Goal: Task Accomplishment & Management: Complete application form

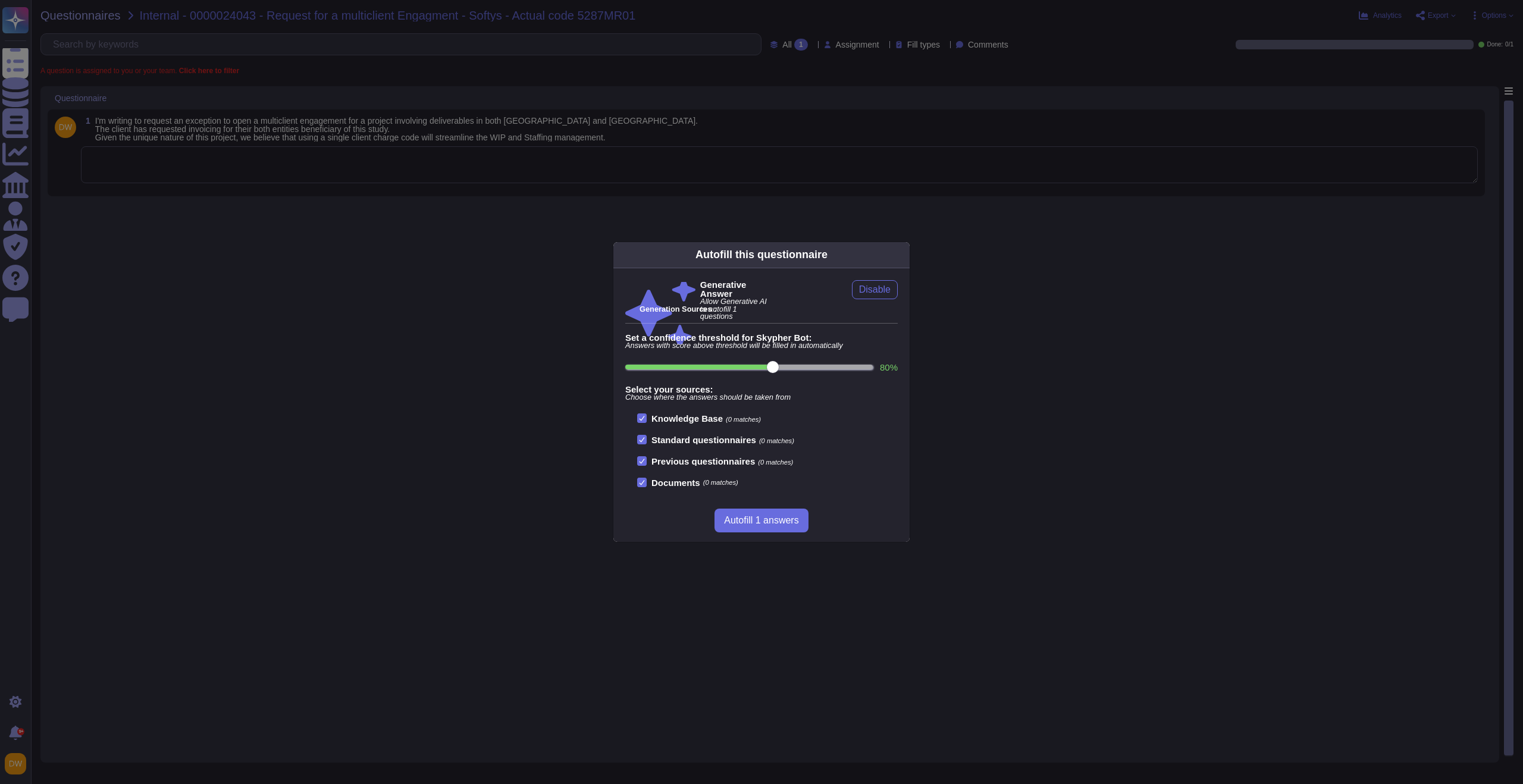
click at [587, 257] on div "Autofill this questionnaire Generative Answer Allow Generative AI to autofill 1…" at bounding box center [762, 392] width 1523 height 784
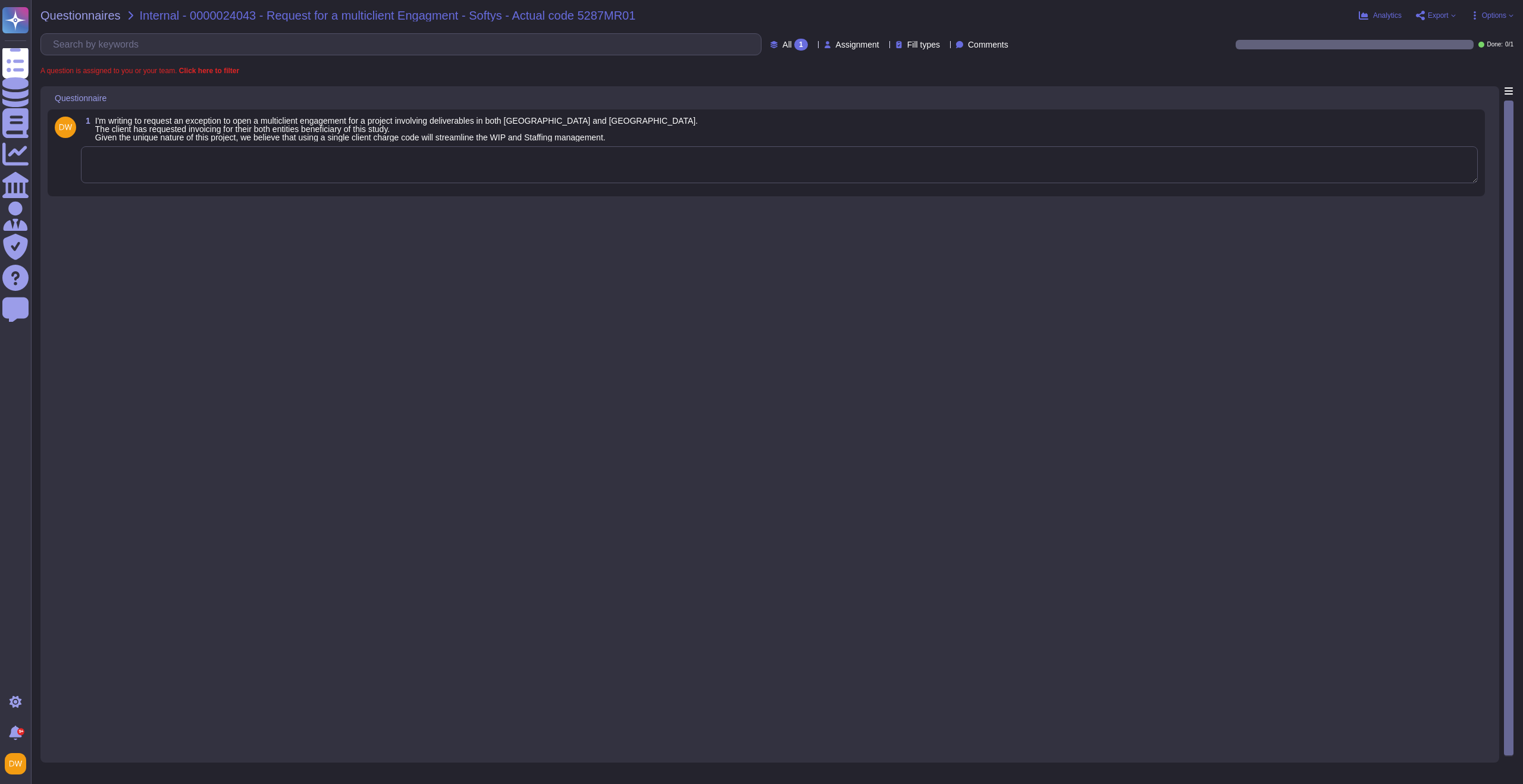
click at [376, 156] on textarea at bounding box center [779, 165] width 1397 height 37
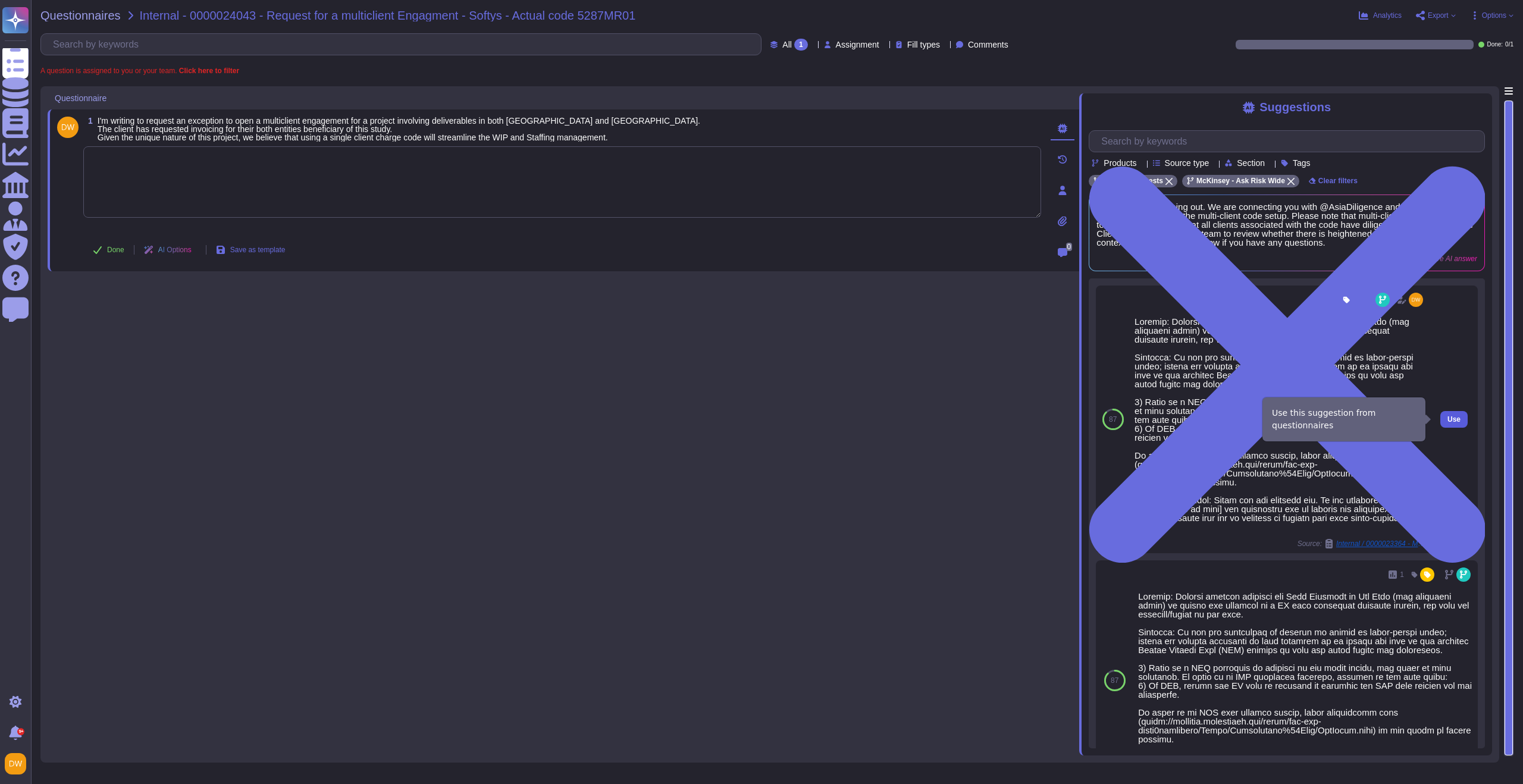
click at [1454, 418] on button "Use" at bounding box center [1454, 419] width 28 height 17
type textarea "Context: Finance contact includes the Risk Helpdesk or Ask Risk (and diligence …"
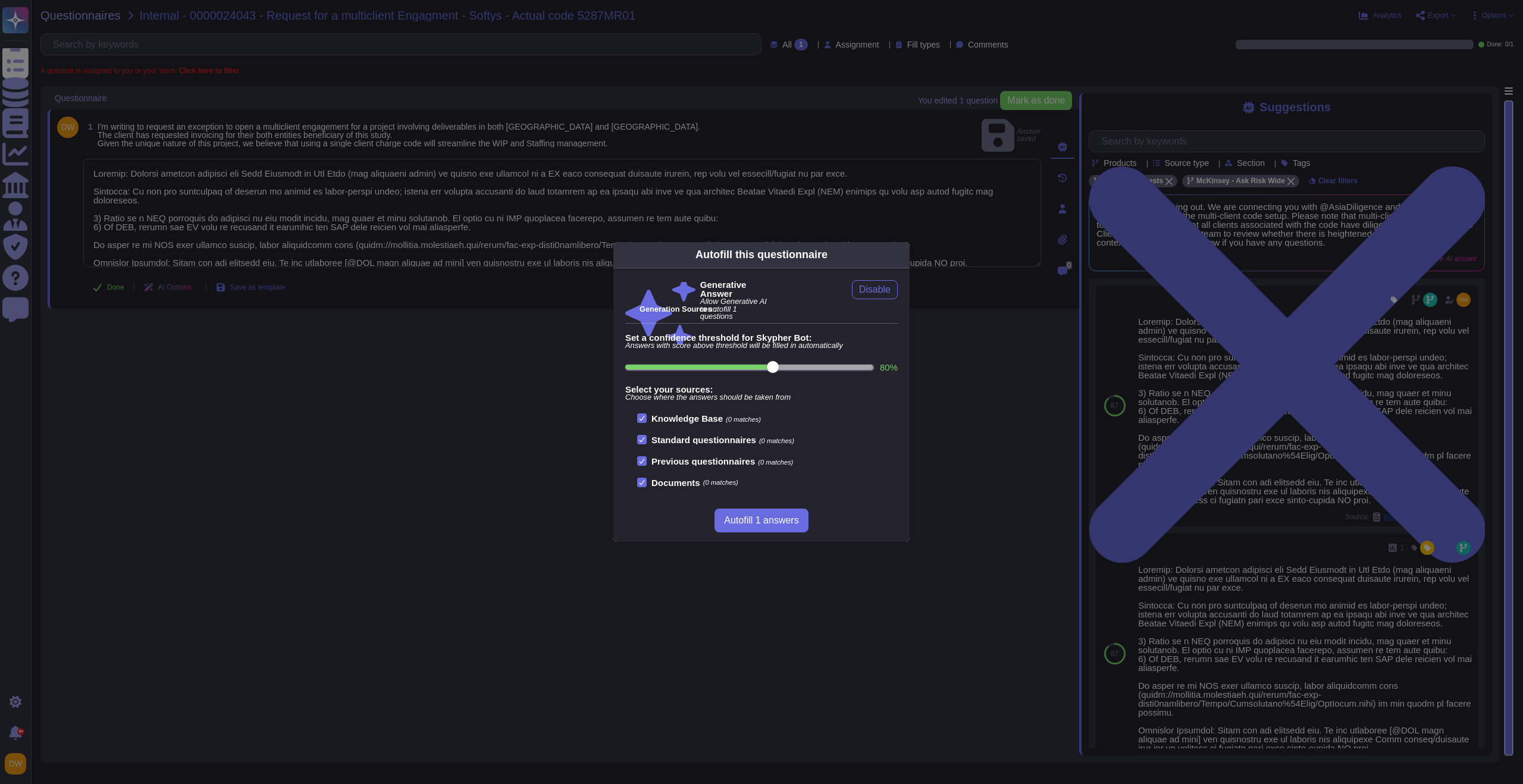
click at [169, 292] on div "Autofill this questionnaire Generative Answer Allow Generative AI to autofill 1…" at bounding box center [762, 392] width 1523 height 784
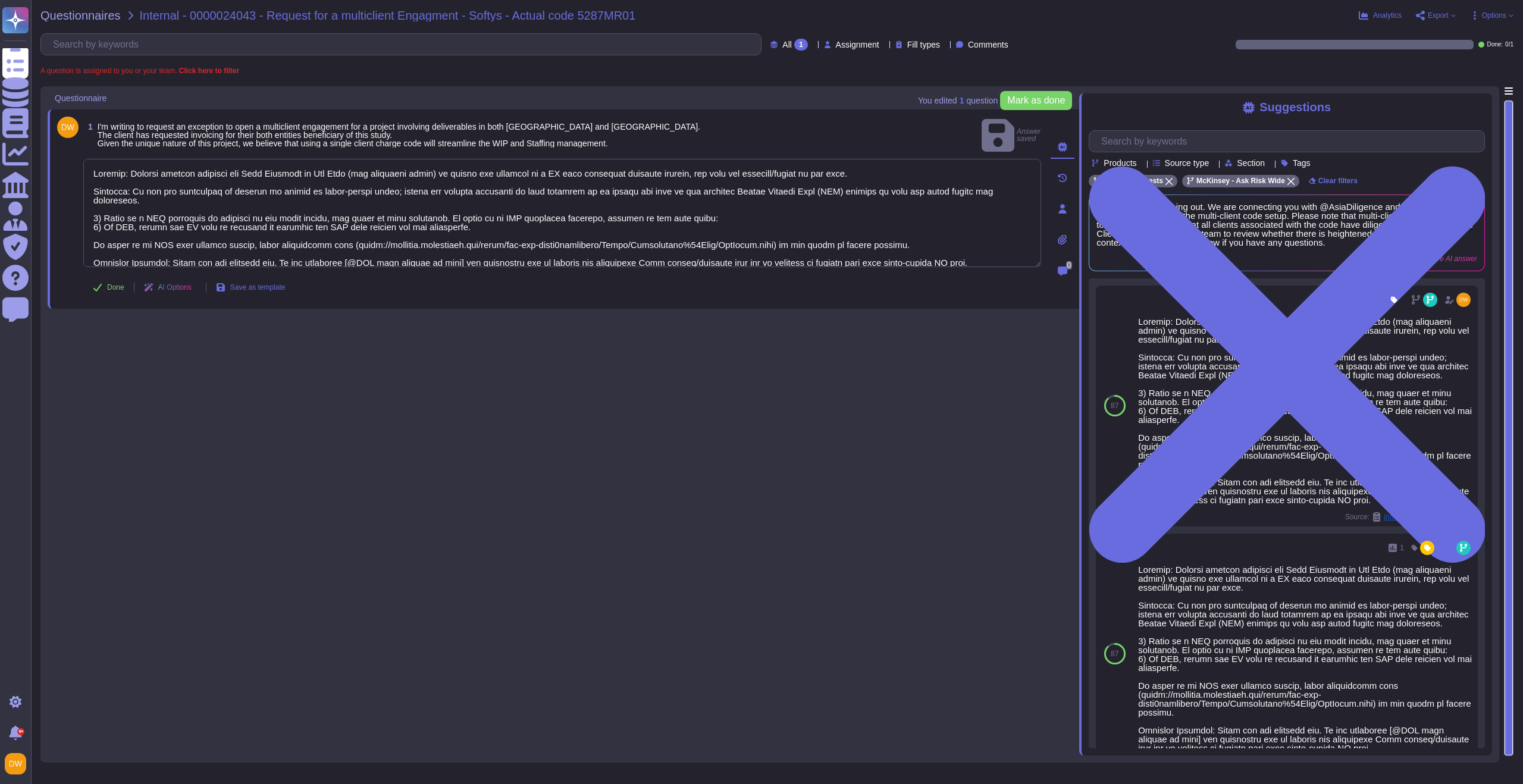
click at [110, 280] on button "Done" at bounding box center [108, 288] width 50 height 24
click at [93, 18] on span "Questionnaires" at bounding box center [80, 15] width 80 height 12
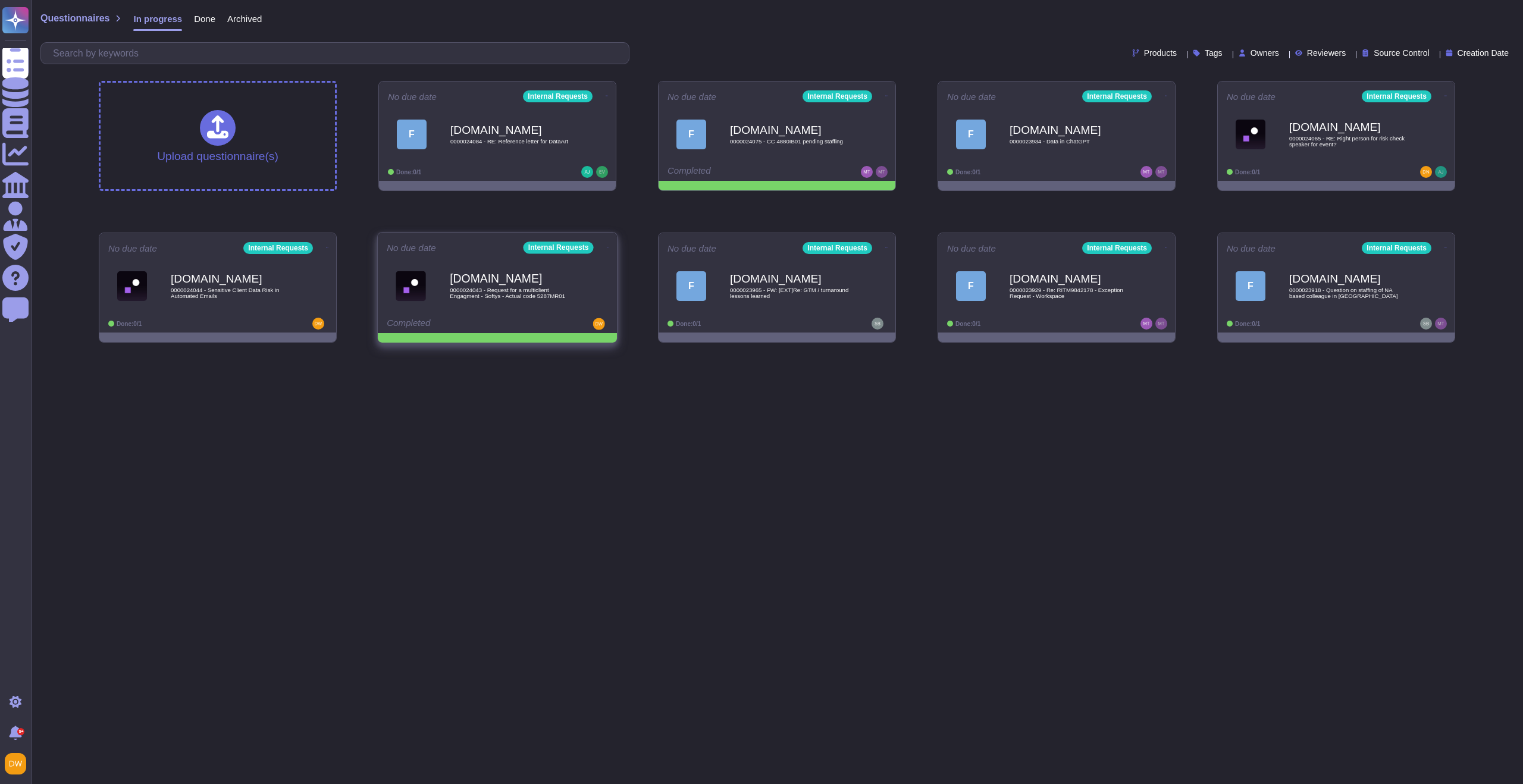
click at [607, 246] on icon at bounding box center [608, 247] width 2 height 3
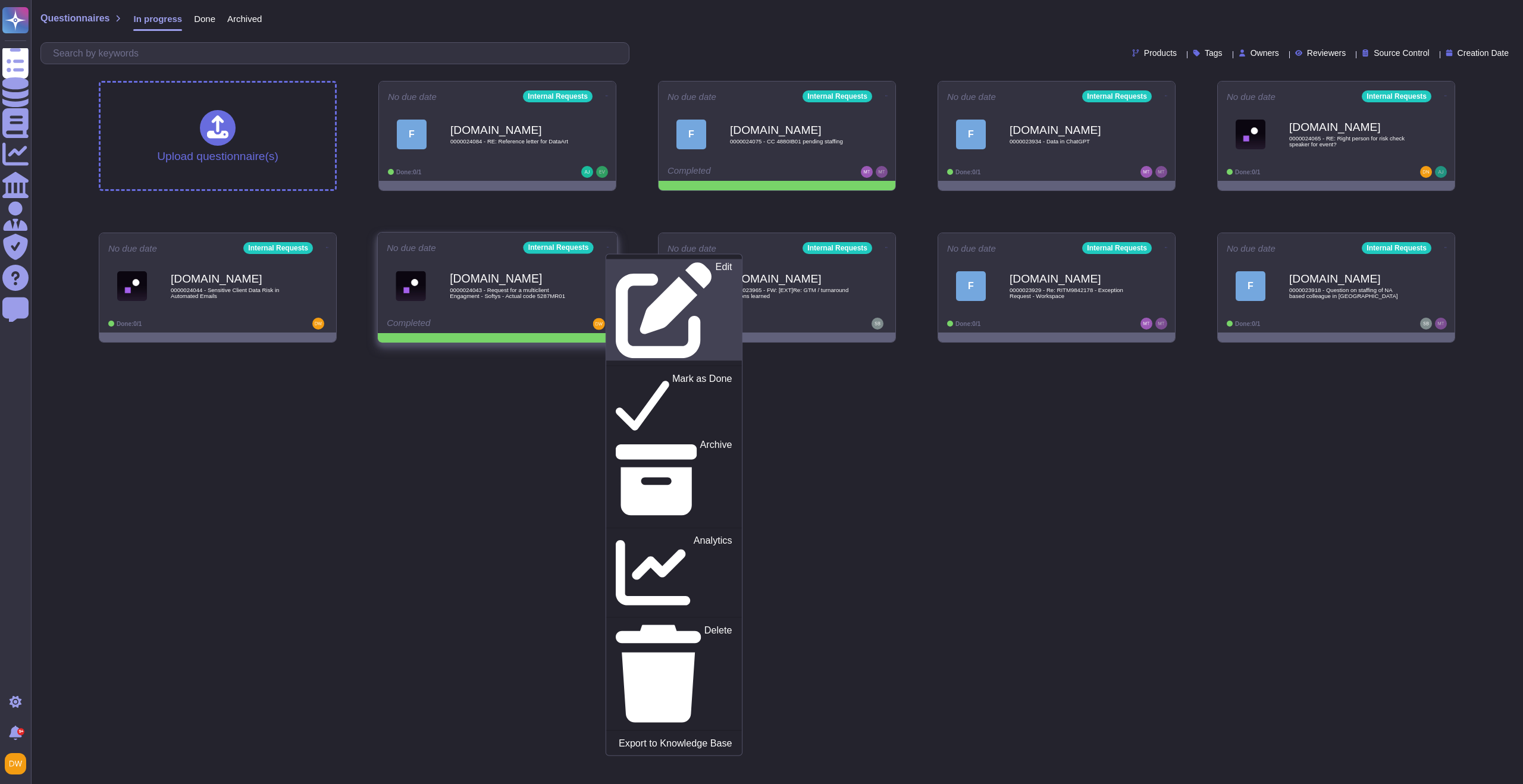
click at [715, 271] on p "Edit" at bounding box center [724, 310] width 17 height 96
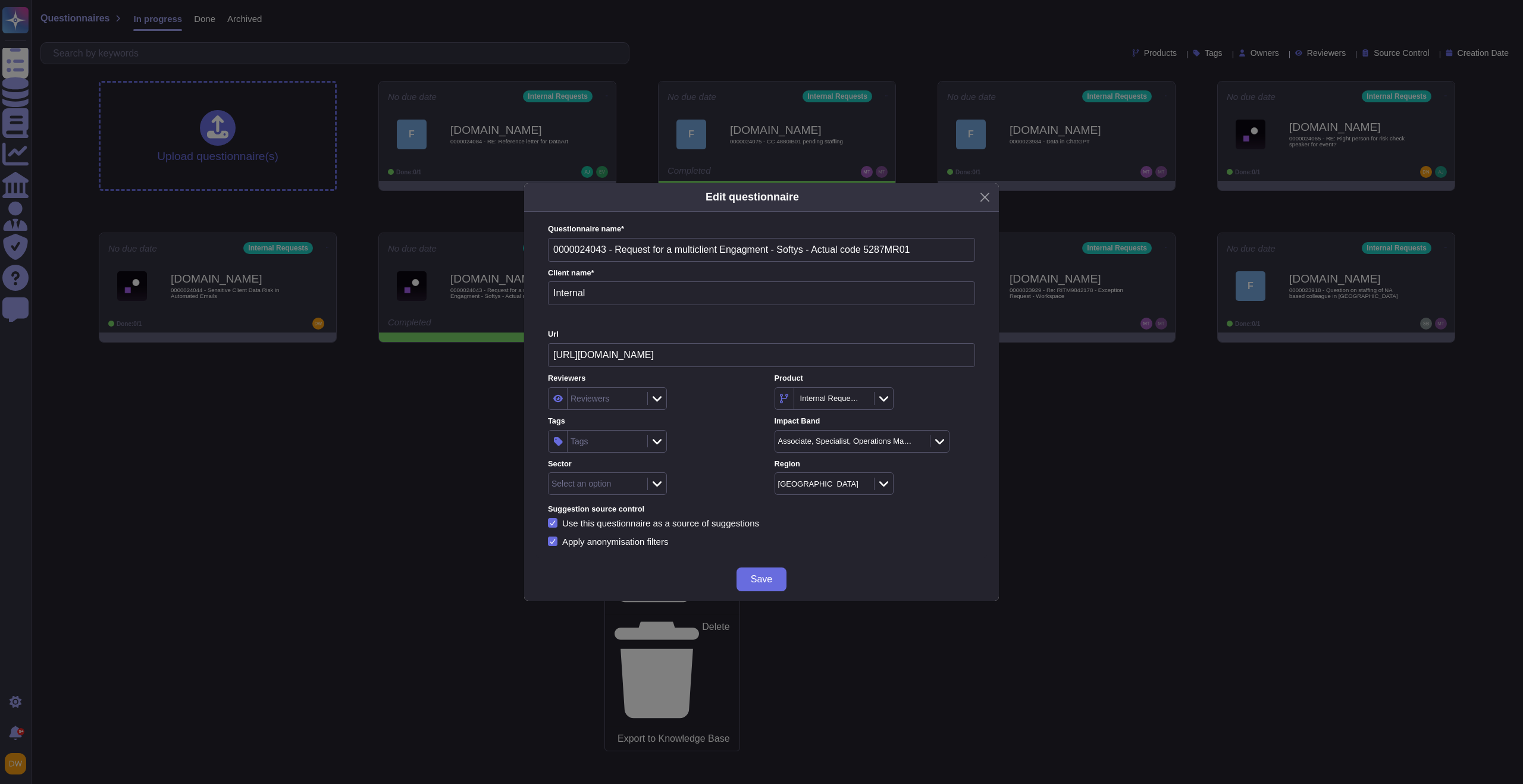
click at [604, 448] on div "Tags" at bounding box center [606, 441] width 77 height 21
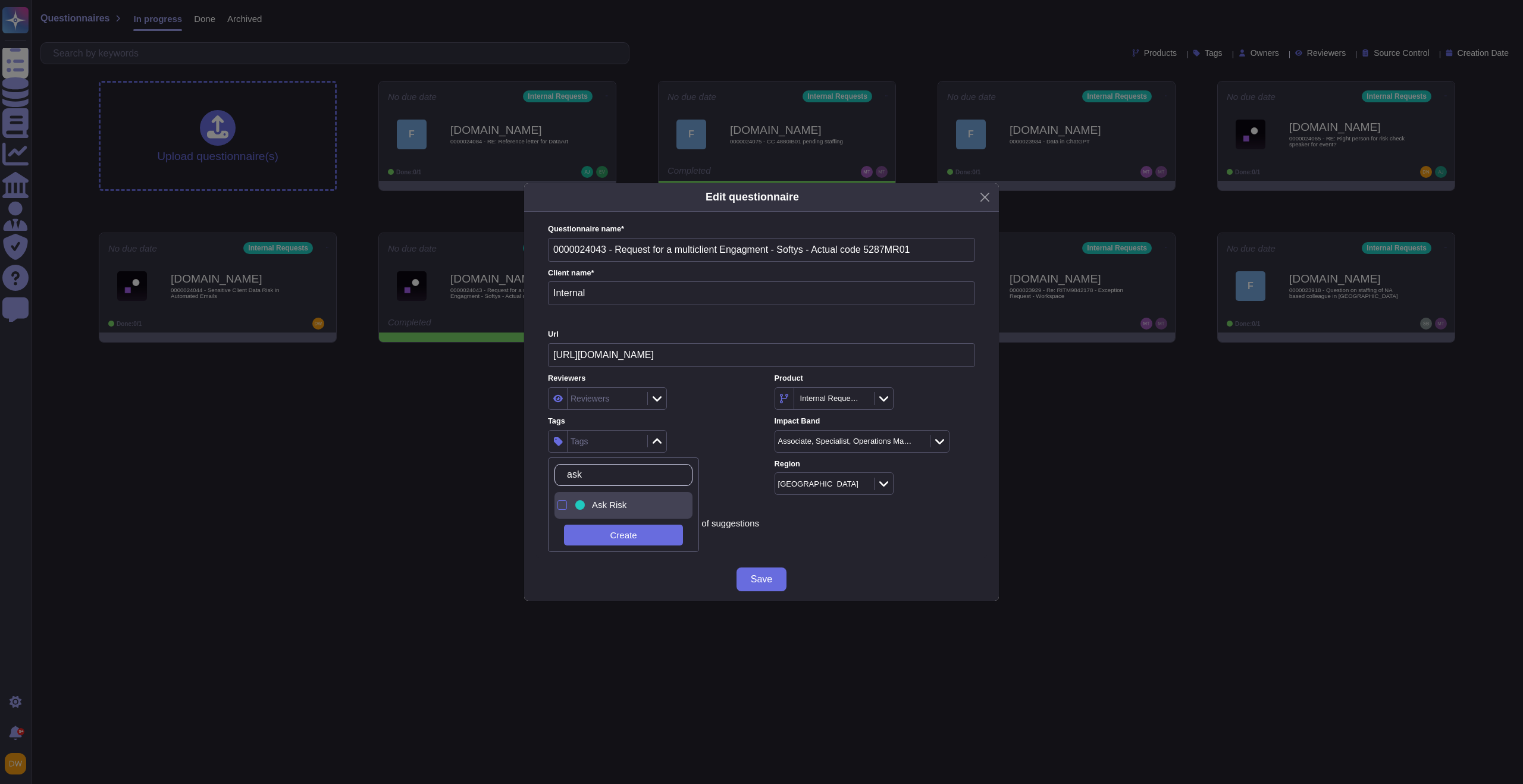
click at [622, 506] on span "Ask Risk" at bounding box center [609, 504] width 35 height 11
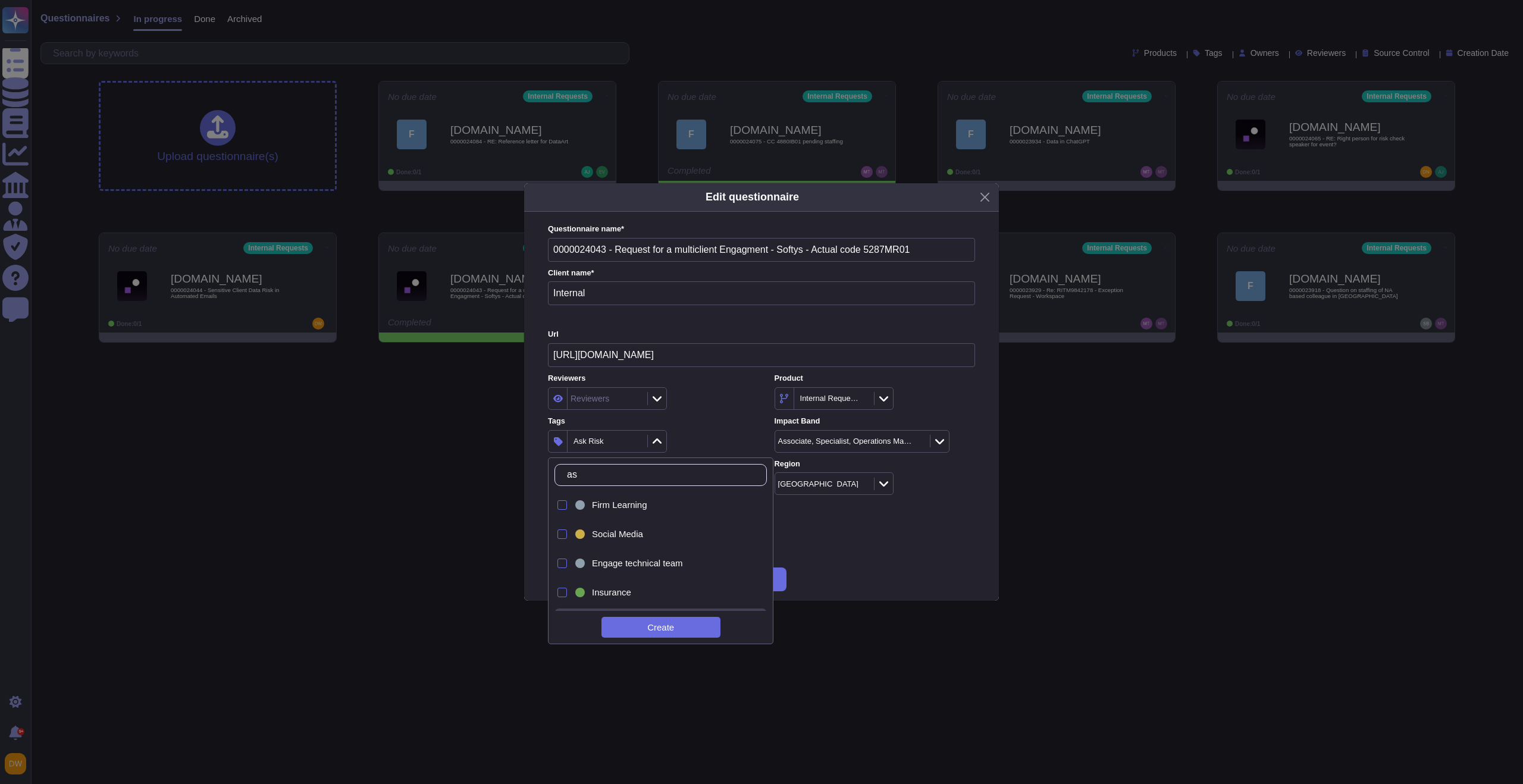
type input "a"
click at [648, 592] on span "E&C Due Diligence" at bounding box center [630, 593] width 76 height 11
click at [631, 472] on input "e&C" at bounding box center [649, 475] width 176 height 21
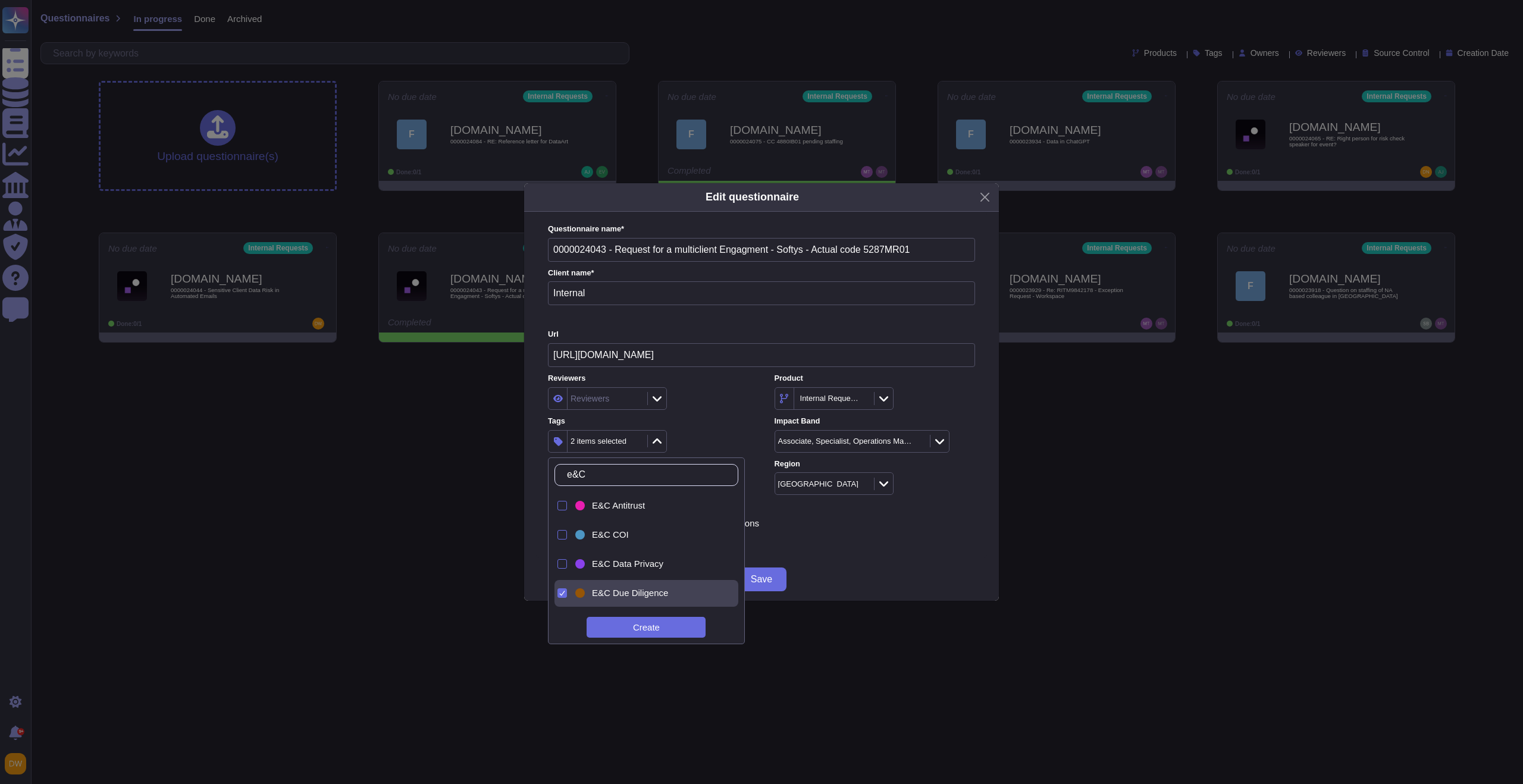
click at [631, 472] on input "e&C" at bounding box center [649, 475] width 176 height 21
type input "e"
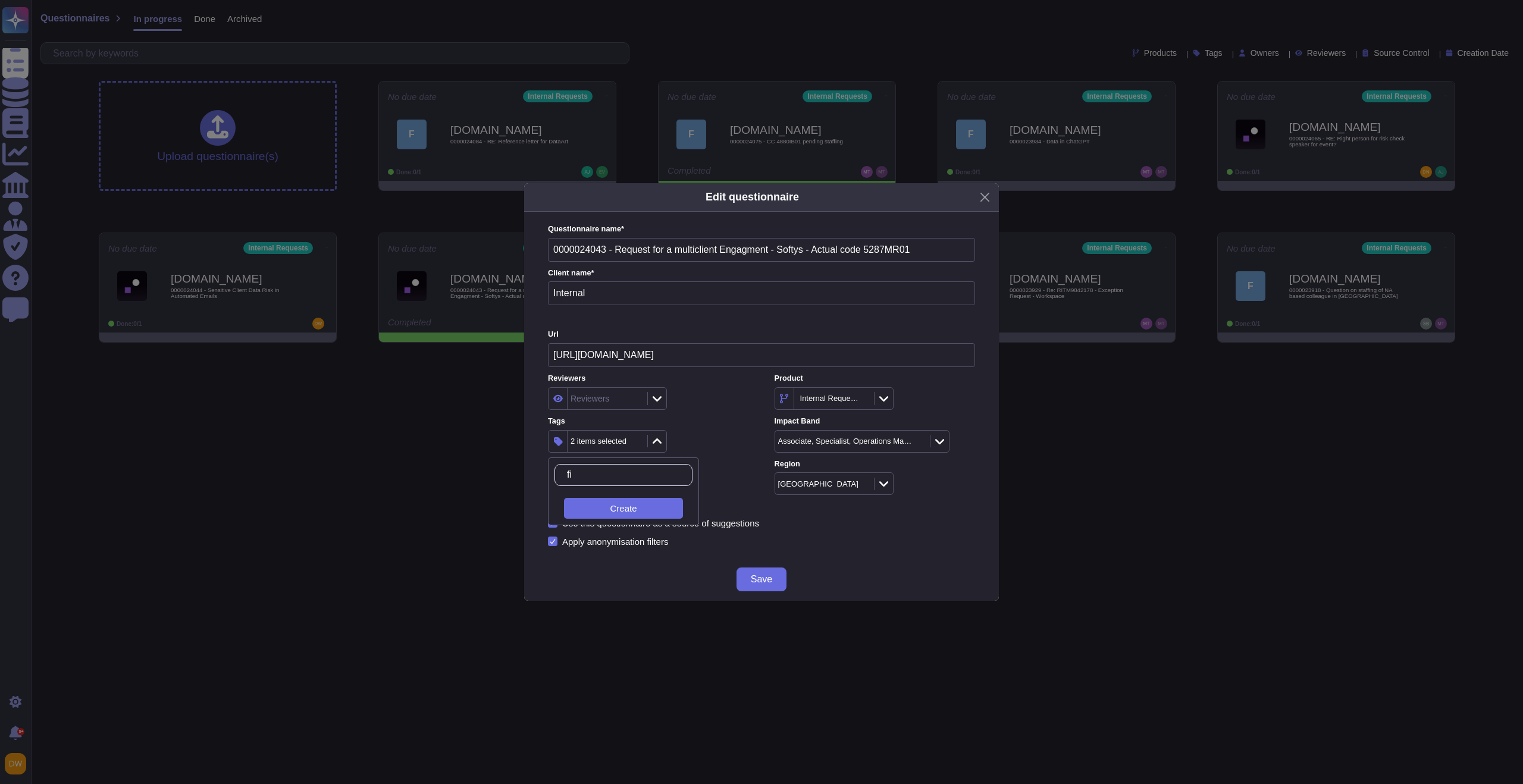
scroll to position [0, 0]
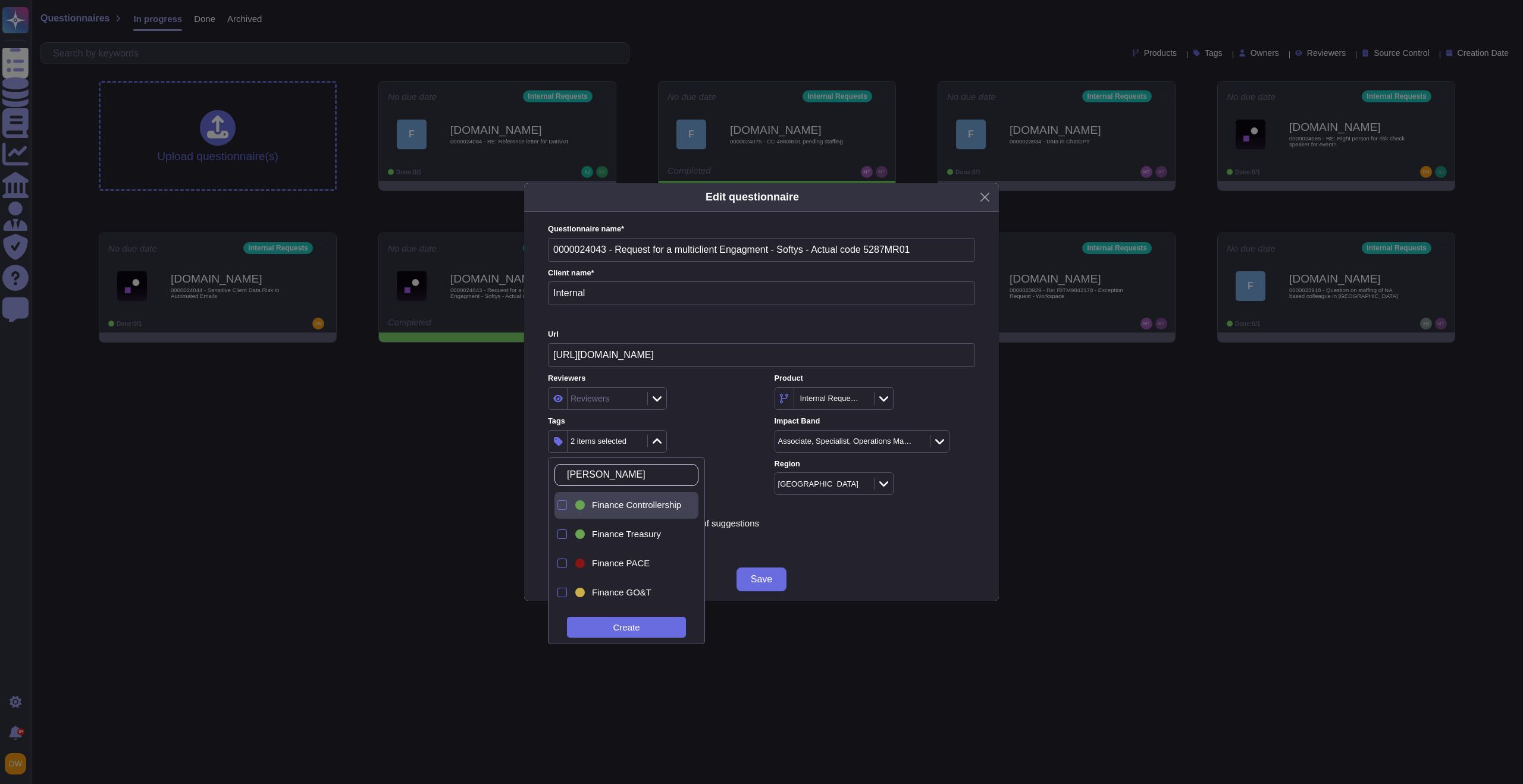
click at [619, 507] on span "Finance Controllership" at bounding box center [637, 504] width 89 height 11
click at [633, 473] on input "[PERSON_NAME]" at bounding box center [629, 475] width 137 height 21
type input "f"
type input "csr"
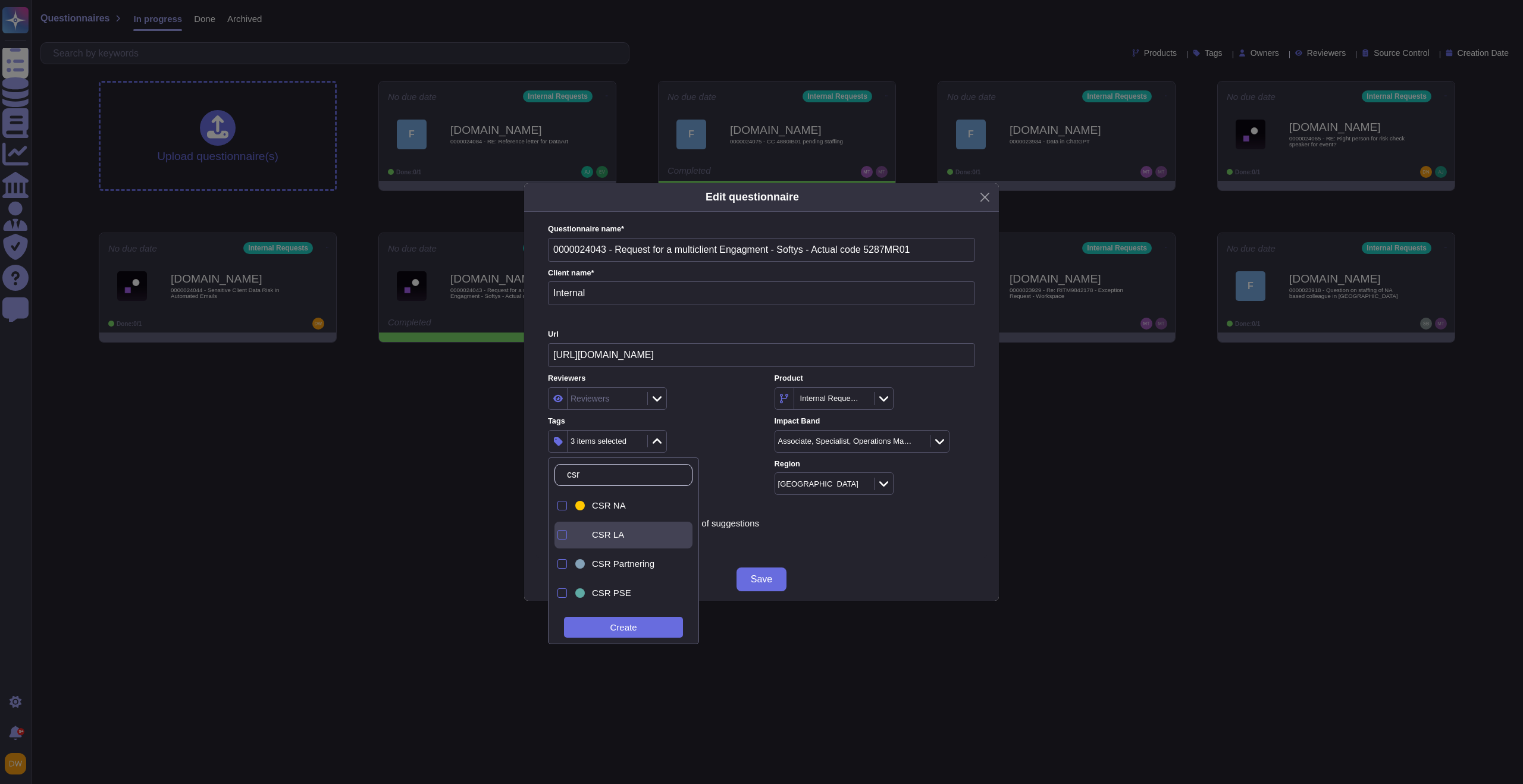
click at [635, 539] on div "CSR LA" at bounding box center [634, 534] width 84 height 11
click at [637, 629] on div "Create" at bounding box center [623, 627] width 119 height 21
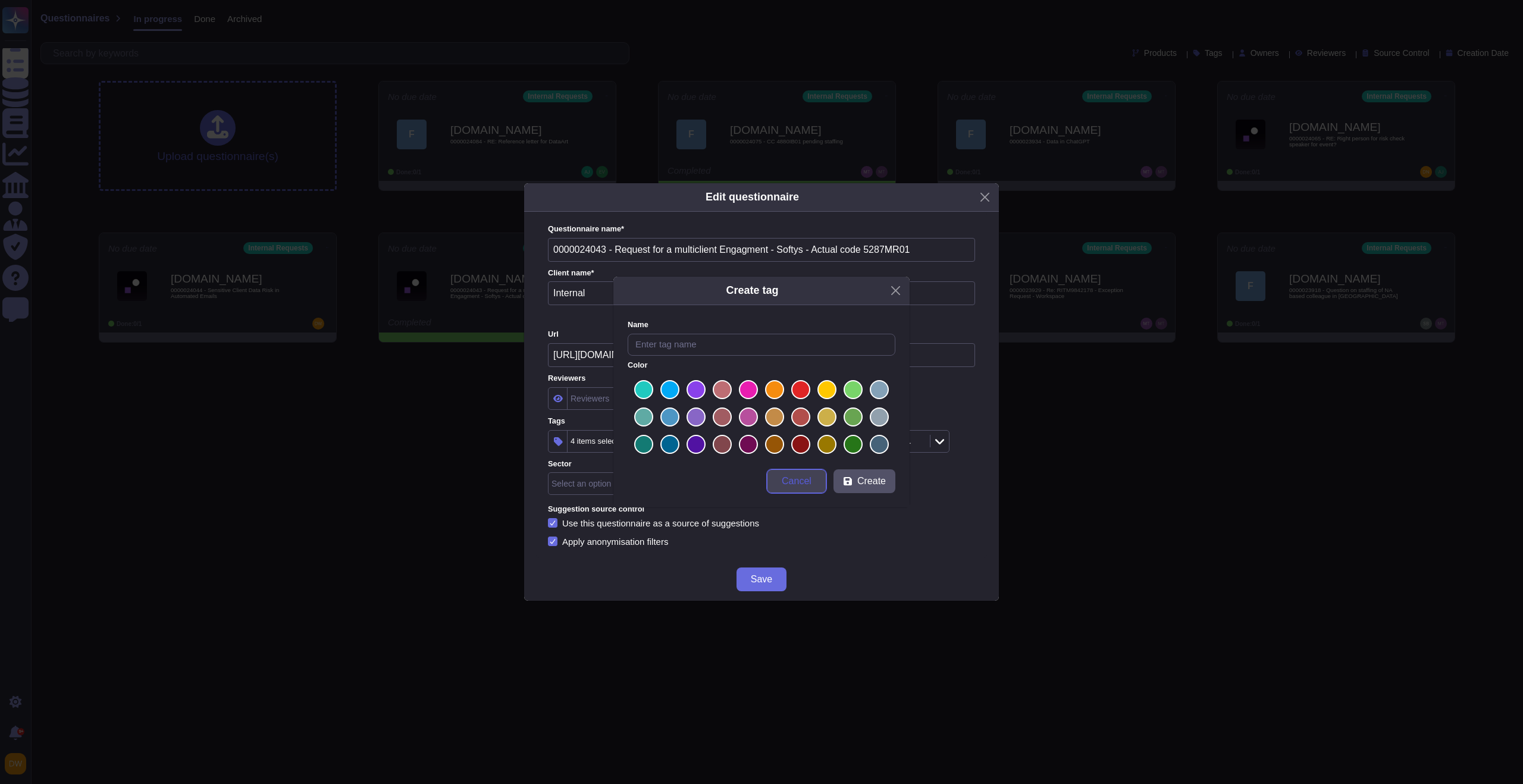
click at [793, 470] on button "Cancel" at bounding box center [796, 482] width 60 height 24
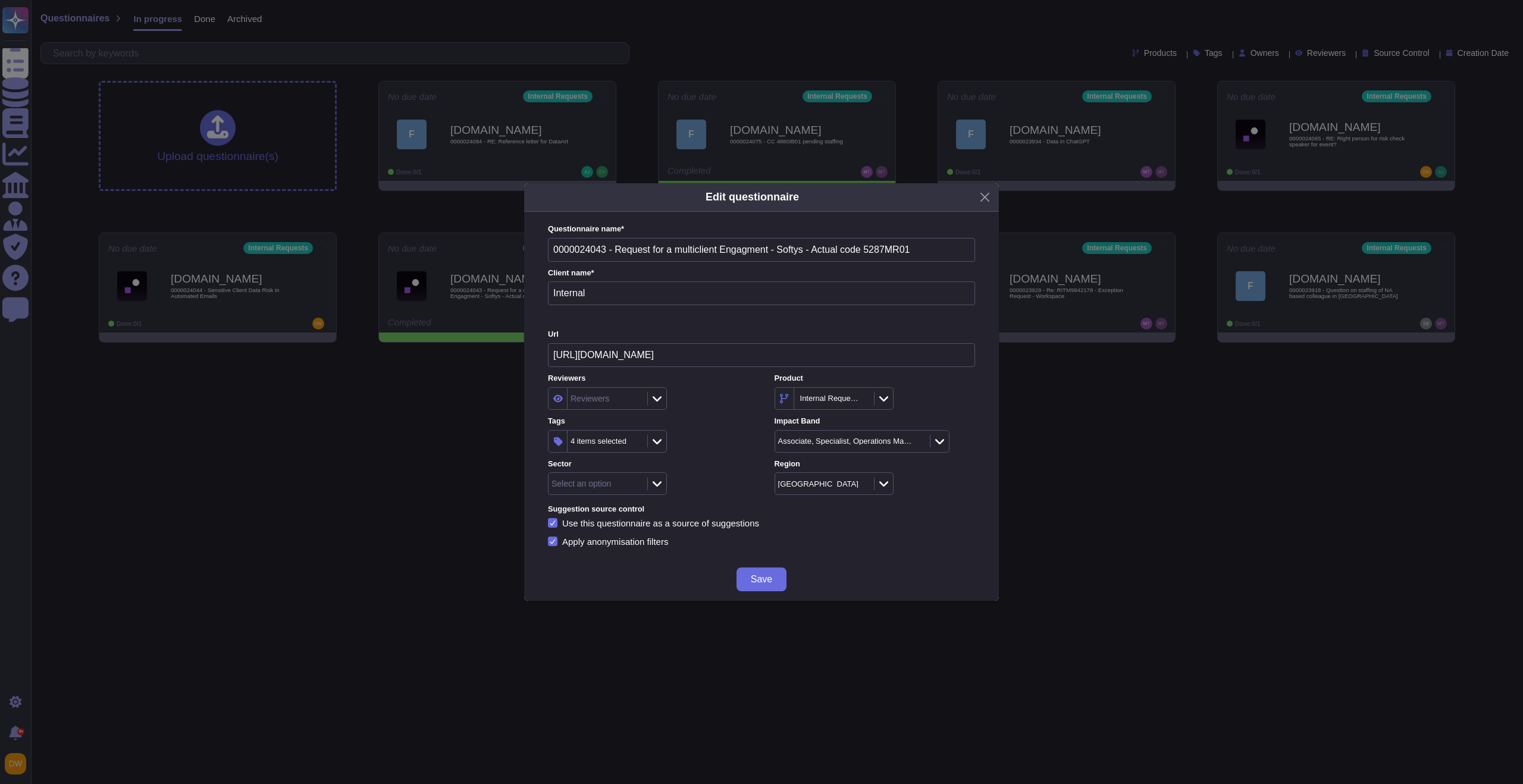
click at [712, 421] on label "Tags" at bounding box center [647, 421] width 200 height 8
click at [659, 484] on icon at bounding box center [657, 483] width 9 height 12
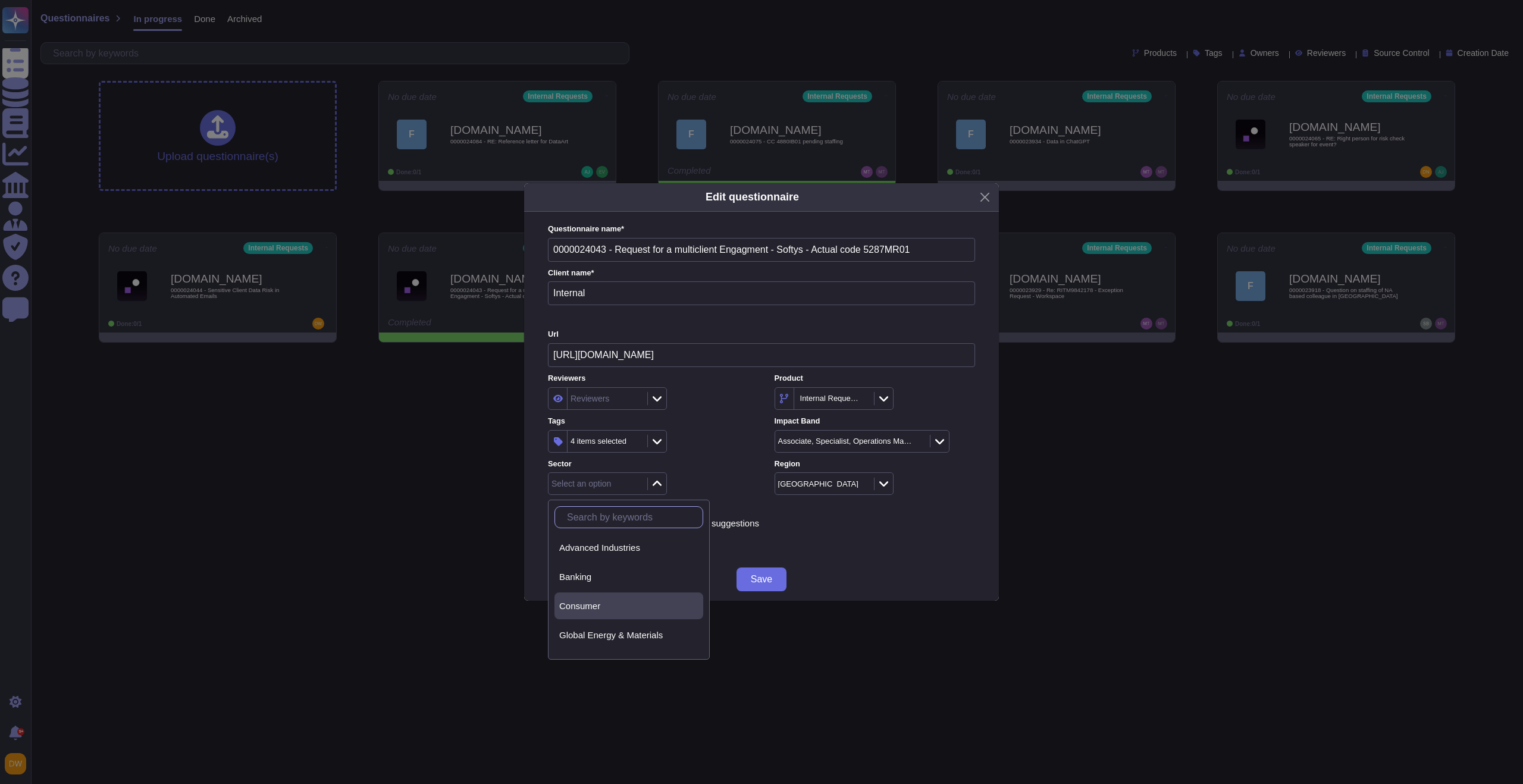
click at [610, 615] on div "Consumer" at bounding box center [629, 606] width 149 height 27
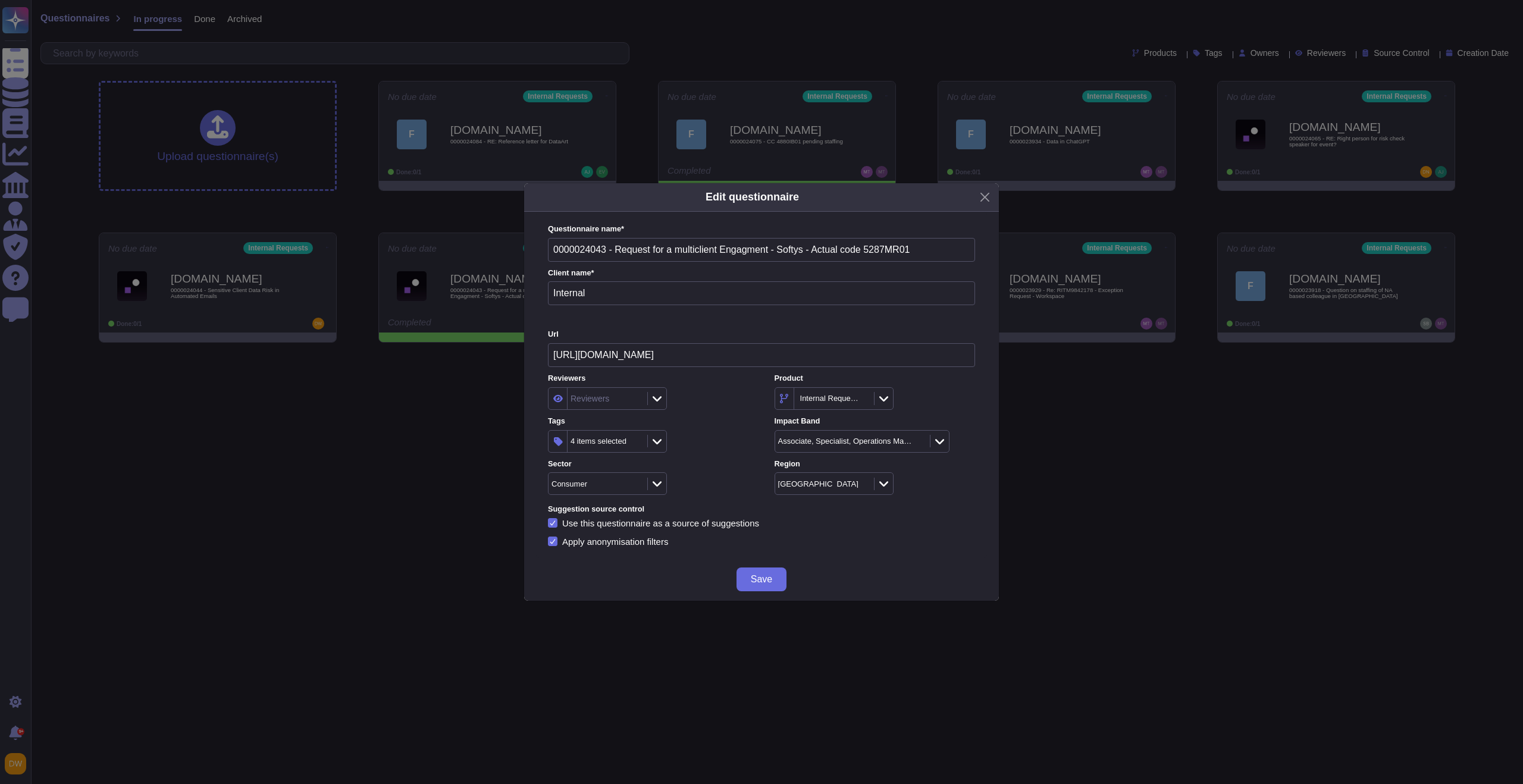
click at [771, 575] on span "Save" at bounding box center [762, 579] width 21 height 9
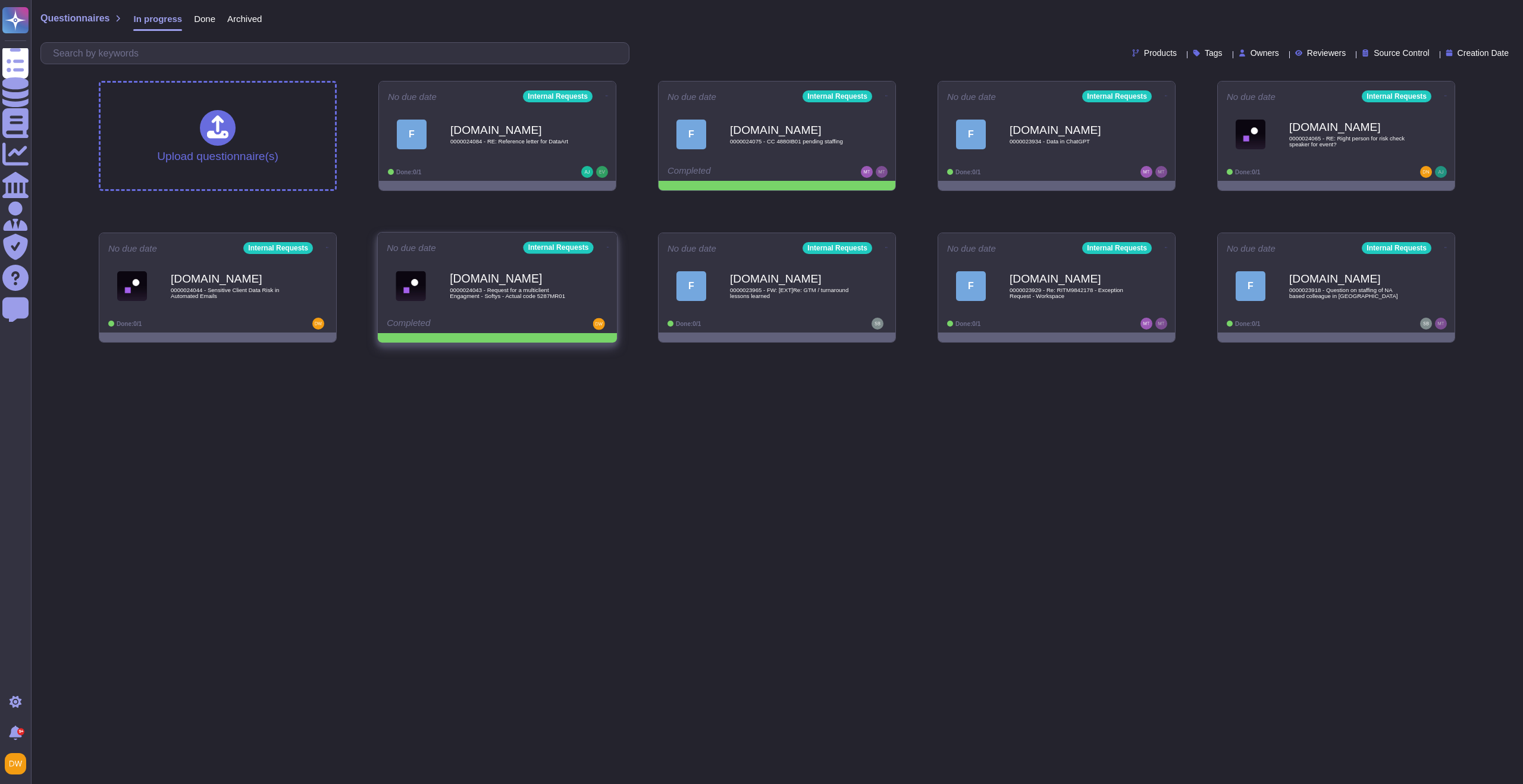
click at [607, 246] on icon at bounding box center [608, 247] width 2 height 3
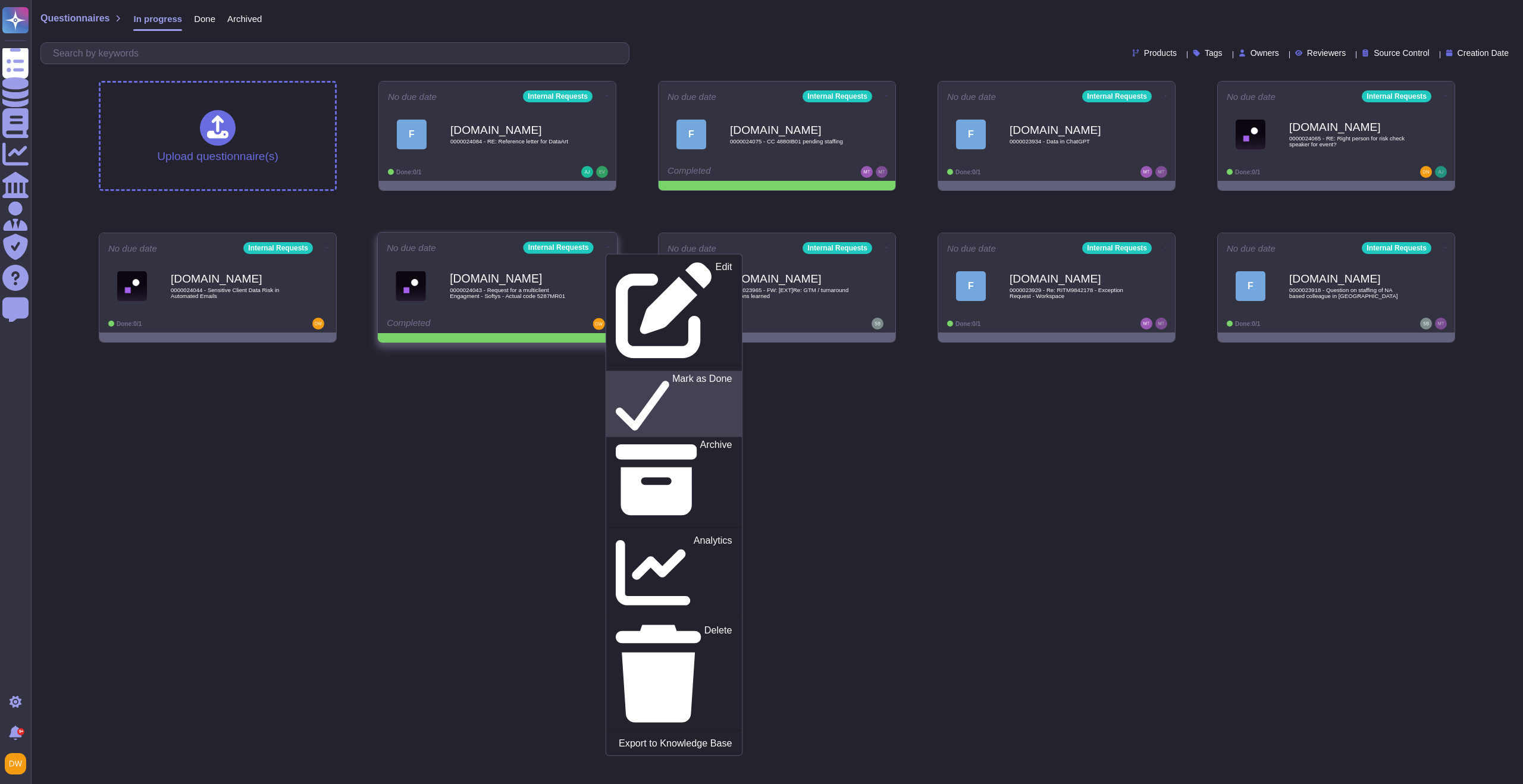
click at [672, 373] on p "Mark as Done" at bounding box center [702, 404] width 60 height 61
